Goal: Information Seeking & Learning: Learn about a topic

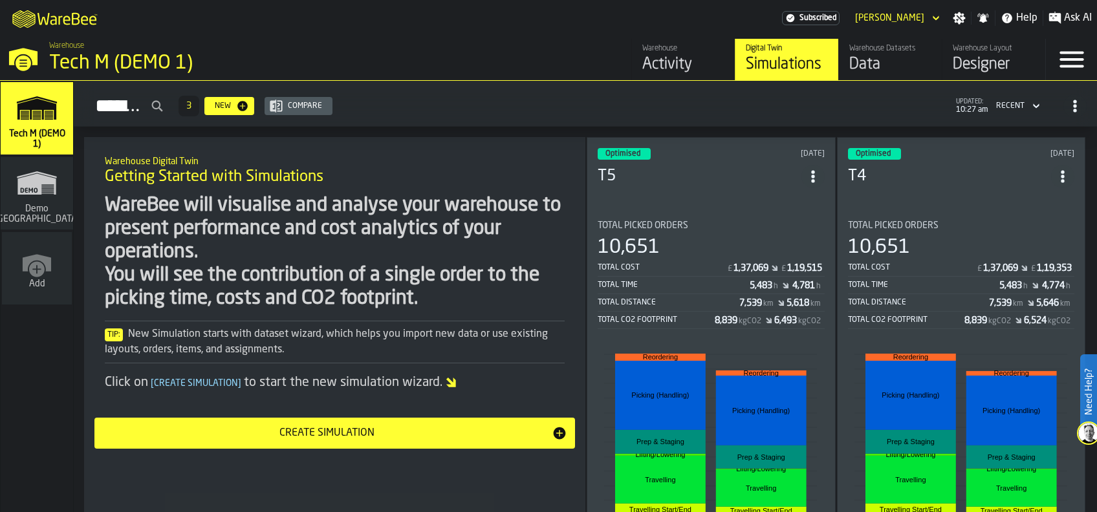
click at [750, 197] on div "Optimised 6 days ago T5 Total Picked Orders 10,651 Total Cost £ 1,37,069 £ 1,19…" at bounding box center [711, 364] width 249 height 454
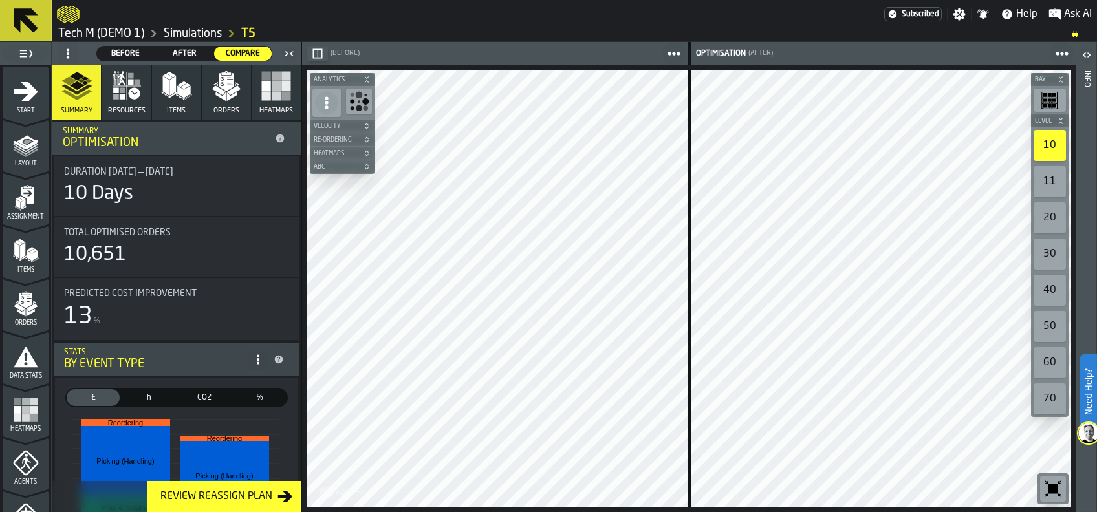
click at [249, 33] on link "T5" at bounding box center [248, 34] width 14 height 14
click at [249, 32] on link "T5" at bounding box center [248, 34] width 14 height 14
click at [248, 35] on link "T5" at bounding box center [248, 34] width 14 height 14
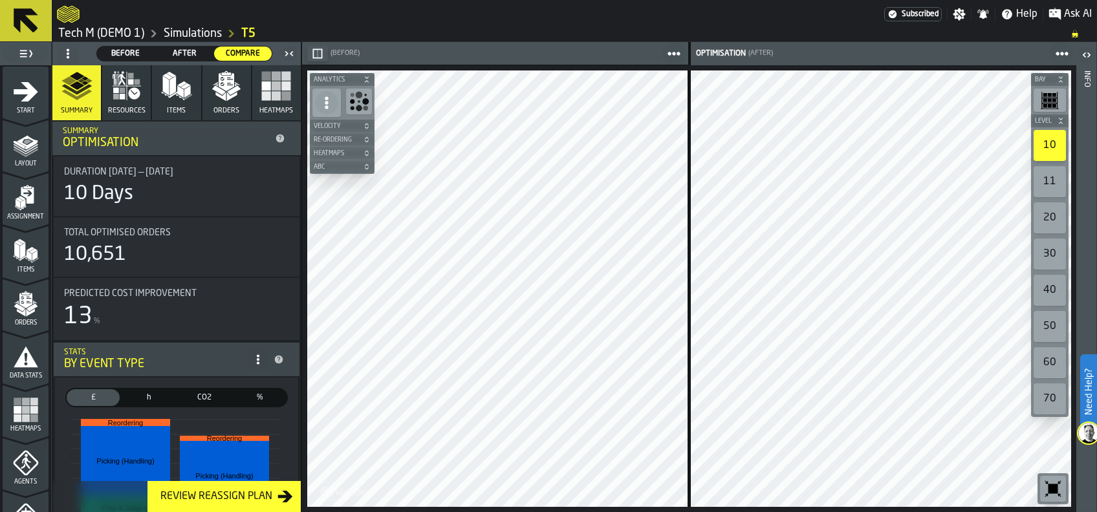
click at [384, 36] on ol "Tech M (DEMO 1) Simulations T5" at bounding box center [557, 34] width 1001 height 16
click at [135, 54] on span "Before" at bounding box center [125, 54] width 47 height 12
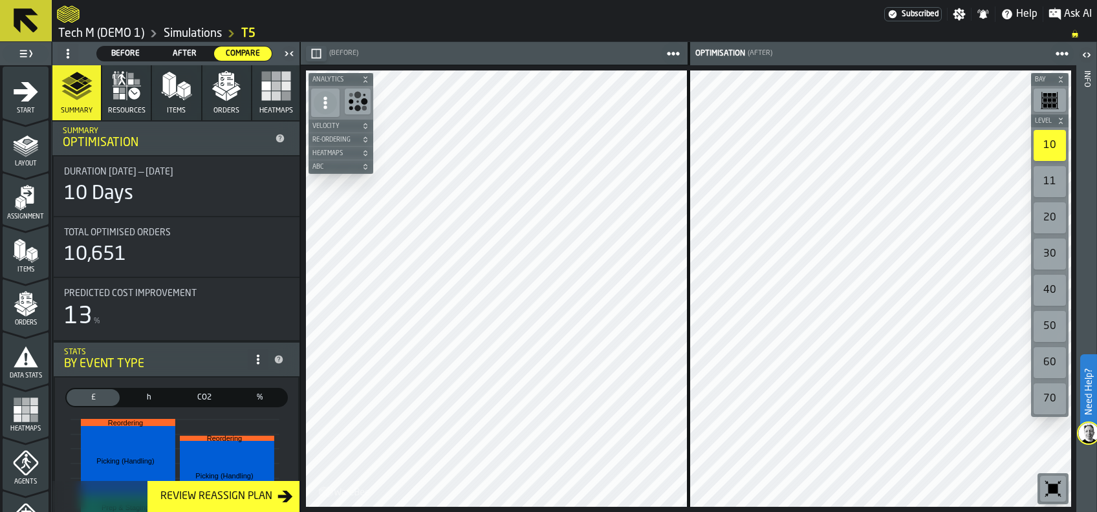
click at [223, 85] on icon "button" at bounding box center [227, 82] width 16 height 18
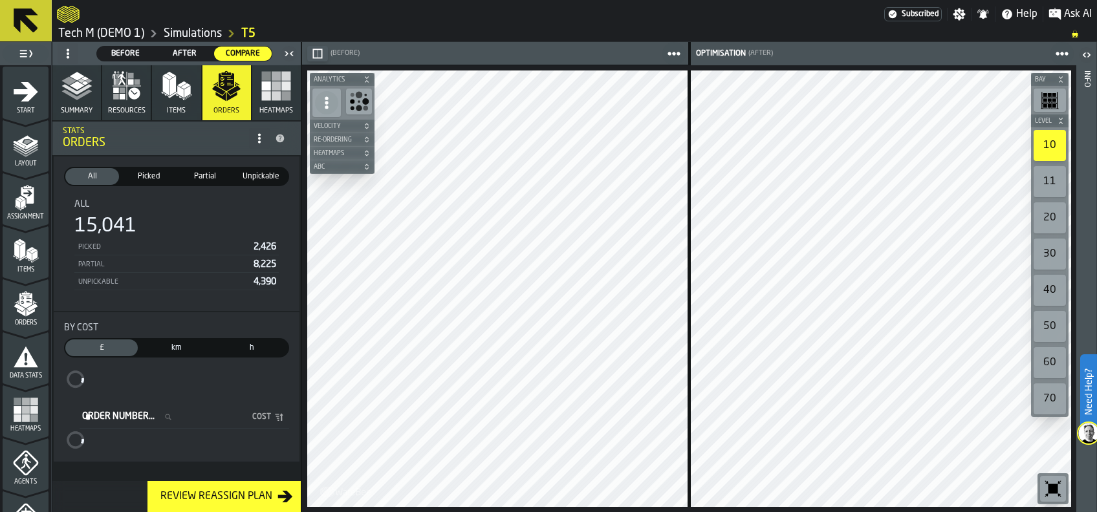
click at [126, 51] on span "Before" at bounding box center [125, 54] width 47 height 12
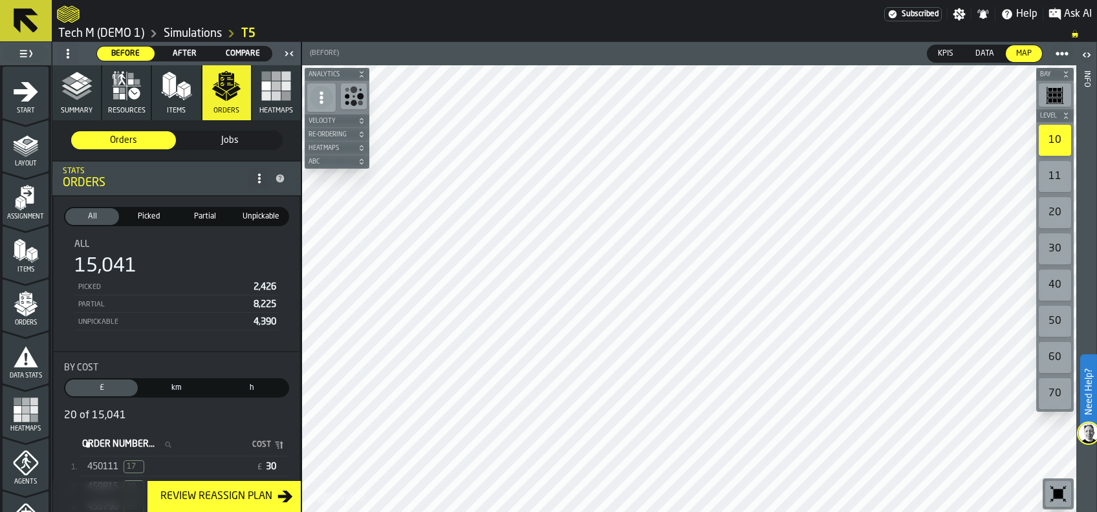
click at [94, 463] on span "450111" at bounding box center [102, 467] width 31 height 10
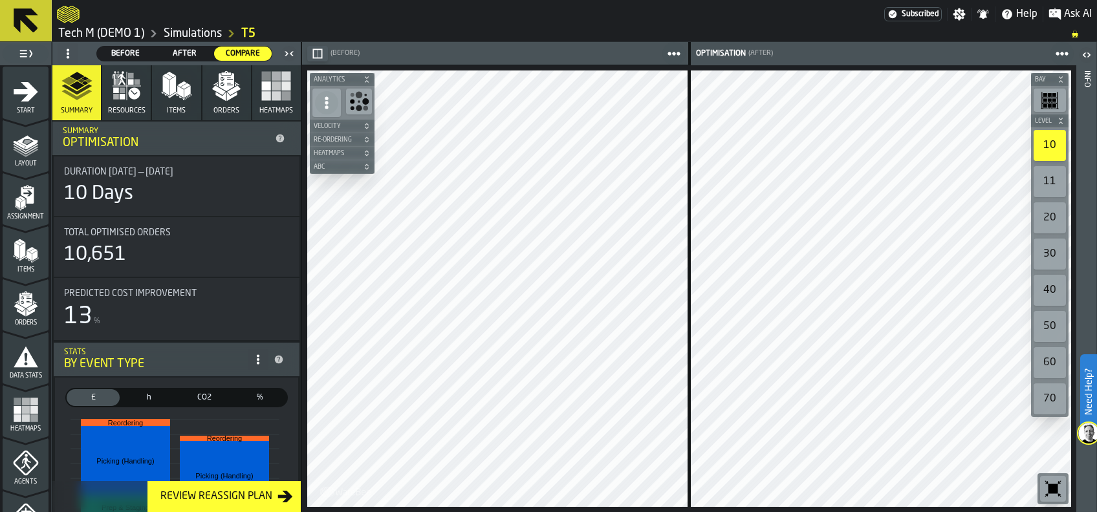
click at [140, 94] on icon "button" at bounding box center [126, 86] width 31 height 31
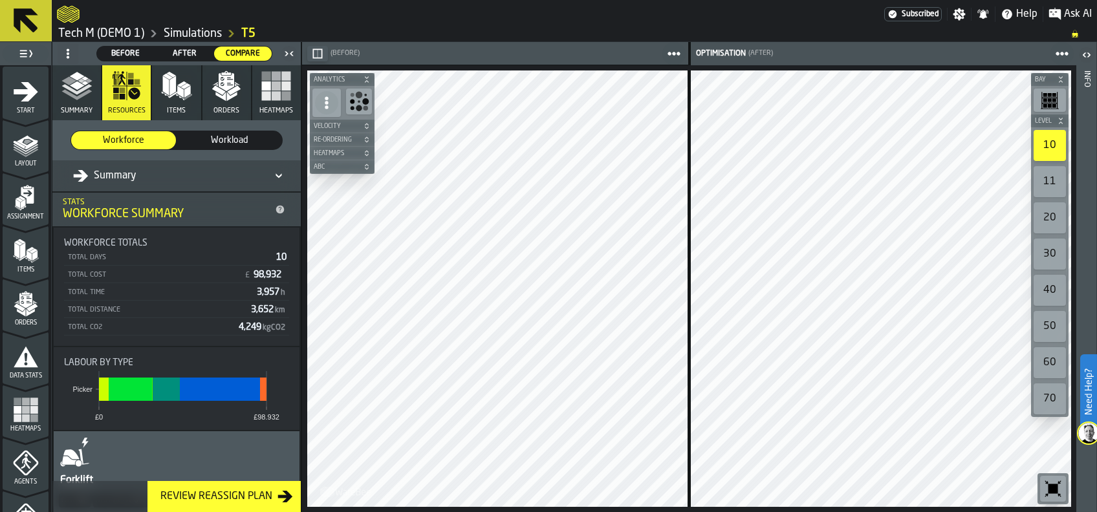
click at [140, 51] on span "Before" at bounding box center [125, 54] width 47 height 12
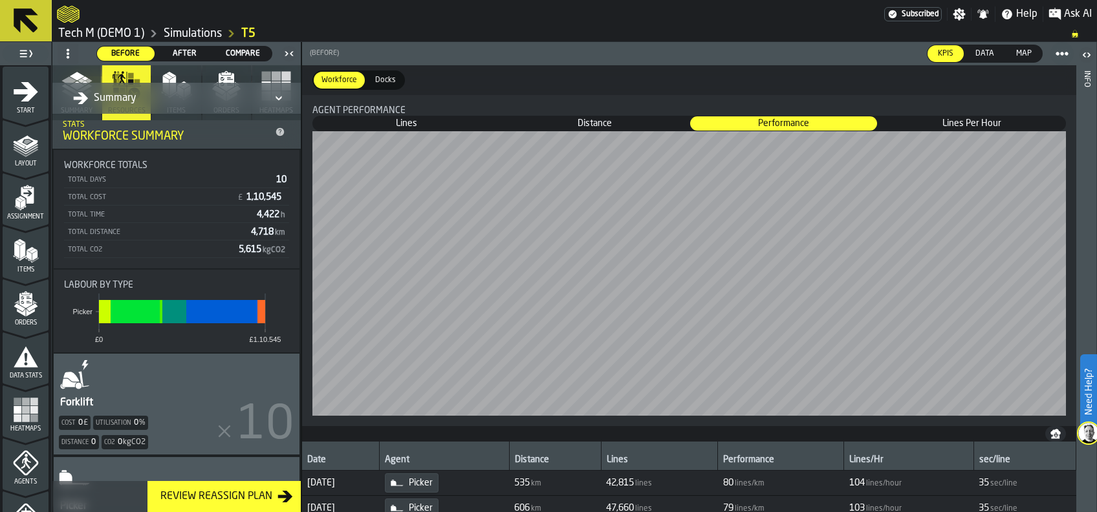
scroll to position [157, 0]
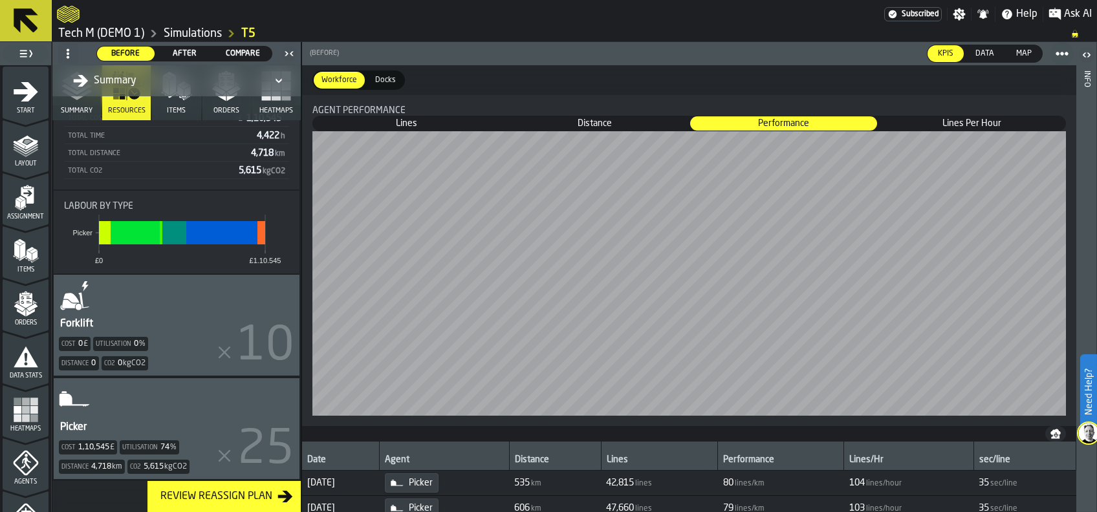
click at [181, 389] on div "Picker Cost 1,10,545 £ Utilisation 74 % Distance 4,718 km Co2 5,615 kgCO2" at bounding box center [177, 428] width 246 height 101
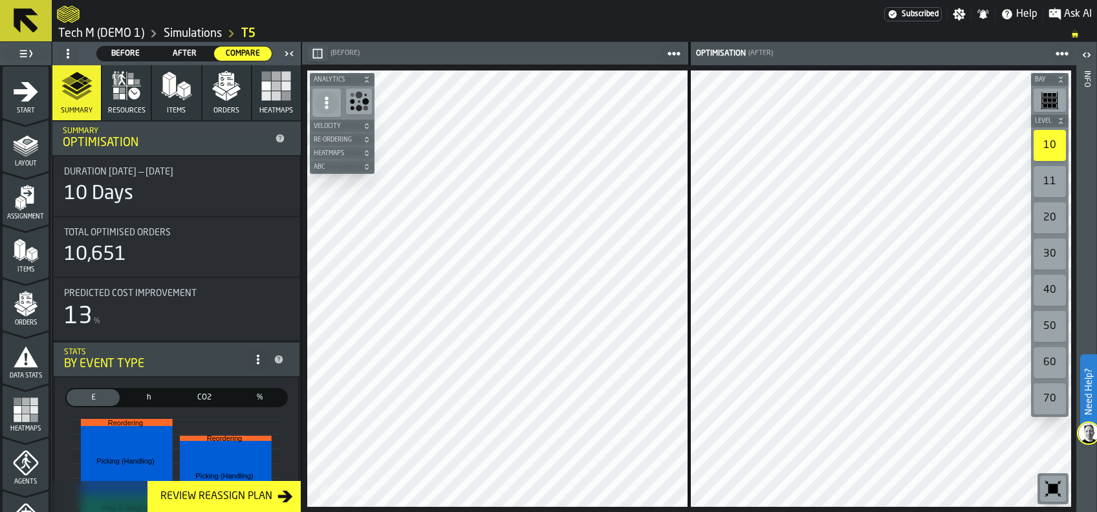
click at [274, 92] on rect "button" at bounding box center [276, 95] width 9 height 9
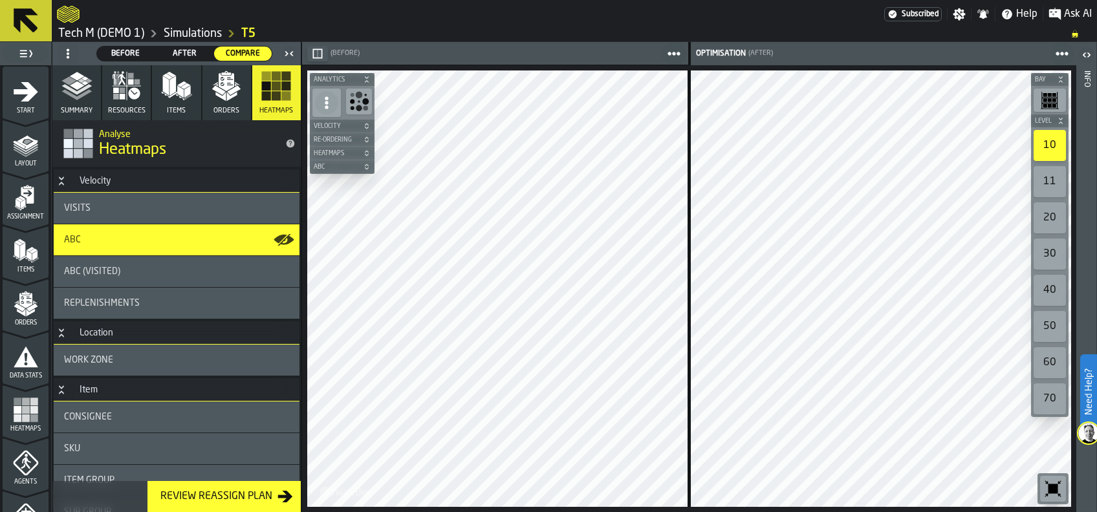
click at [171, 86] on polygon "button" at bounding box center [172, 85] width 6 height 19
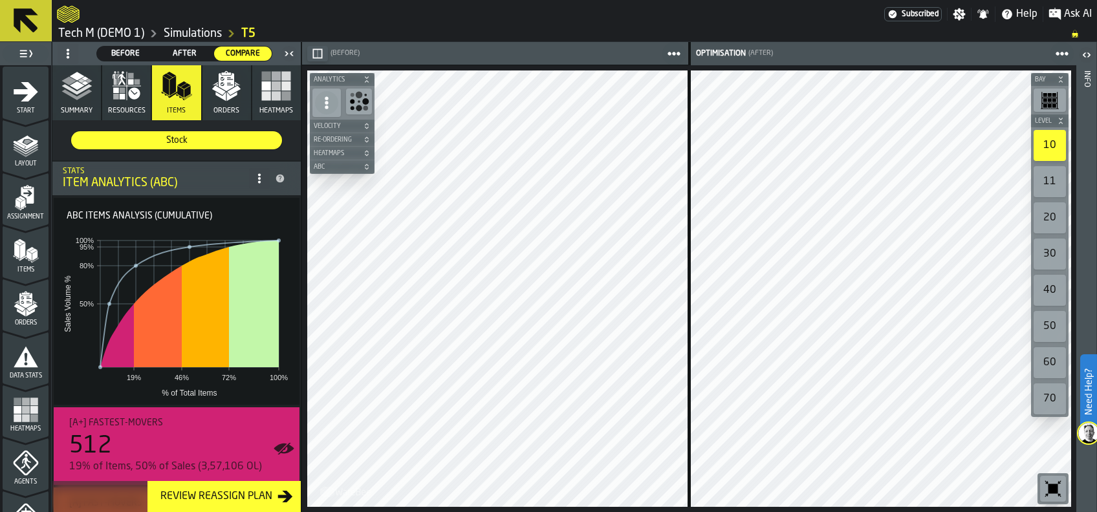
click at [276, 80] on rect "button" at bounding box center [276, 76] width 9 height 9
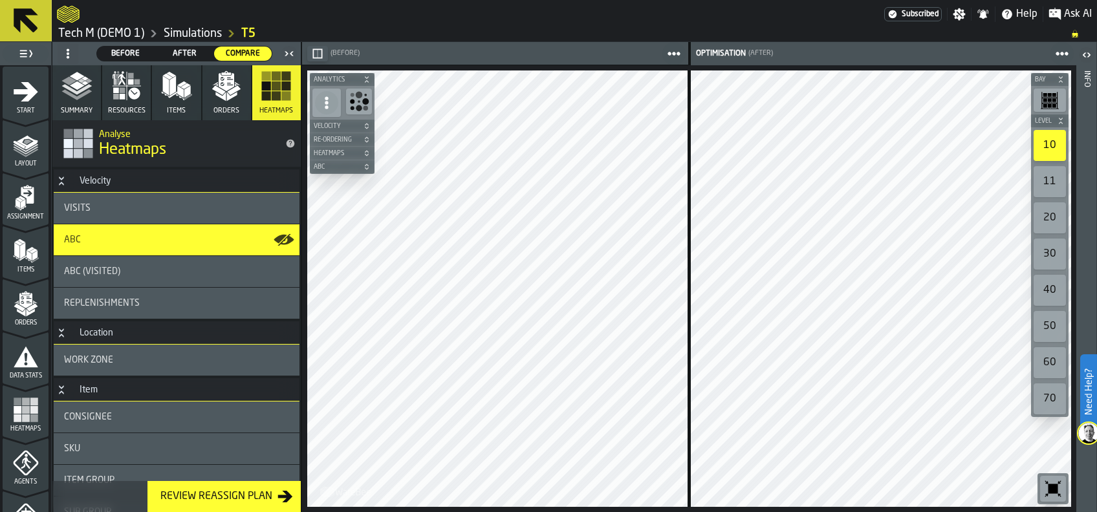
click at [135, 51] on span "Before" at bounding box center [125, 54] width 47 height 12
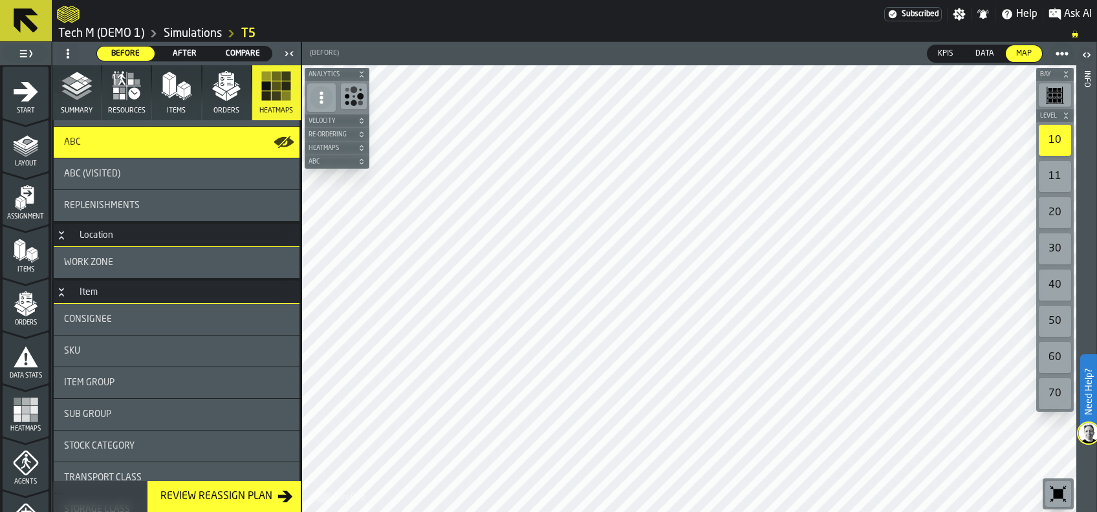
scroll to position [172, 0]
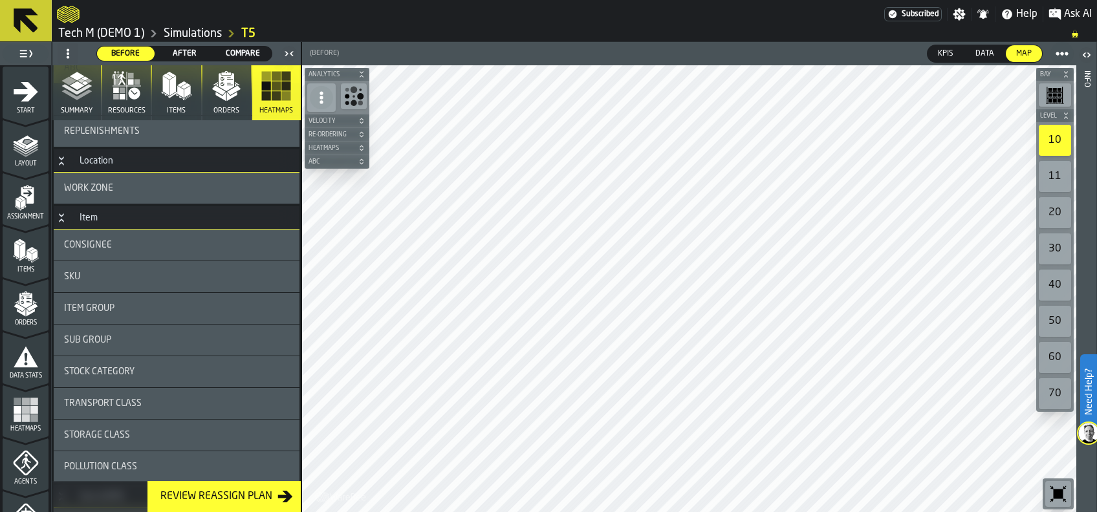
click at [105, 305] on span "Item Group" at bounding box center [89, 308] width 50 height 10
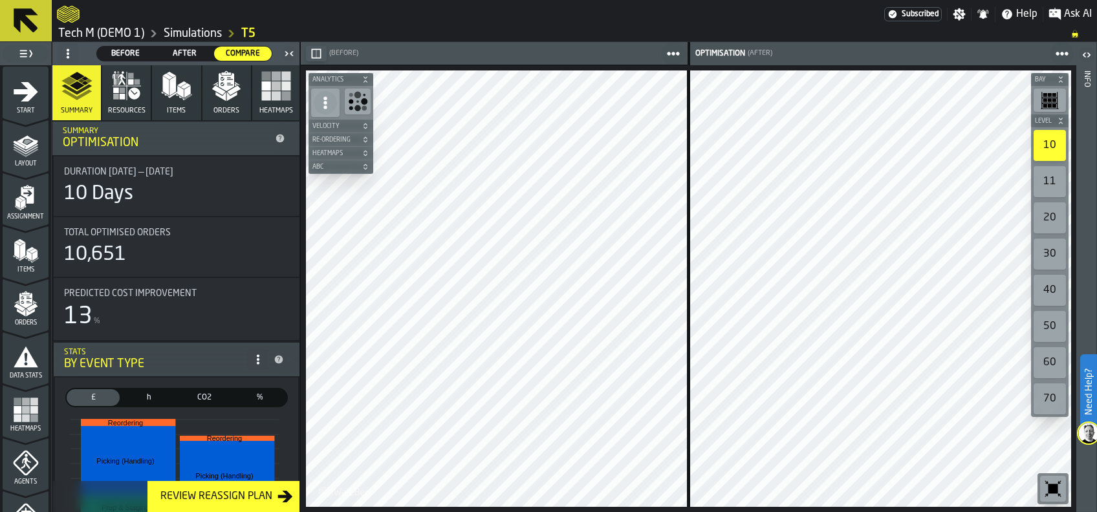
click at [228, 92] on polygon "button" at bounding box center [234, 90] width 14 height 10
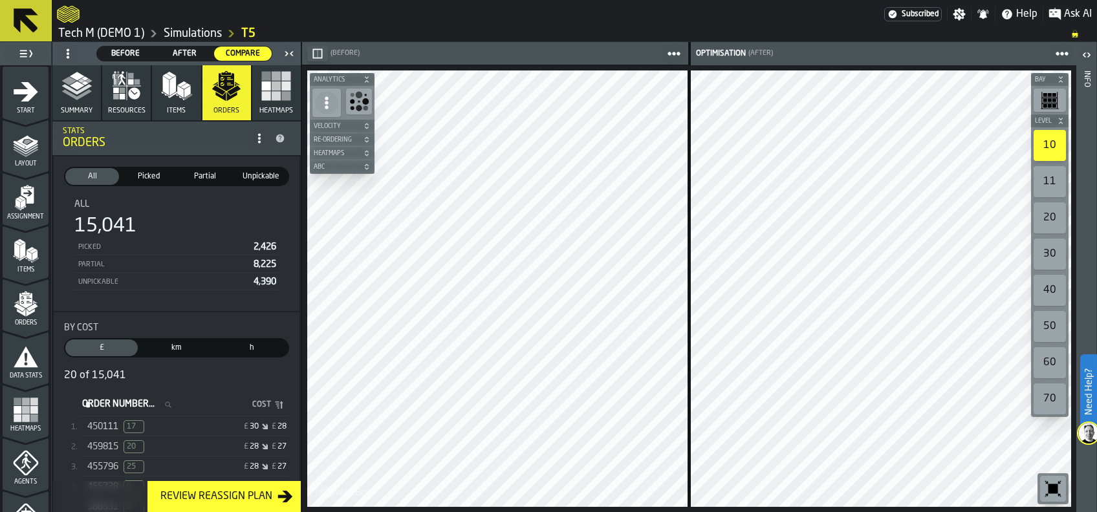
click at [87, 428] on span "450111" at bounding box center [102, 427] width 31 height 10
